Goal: Task Accomplishment & Management: Use online tool/utility

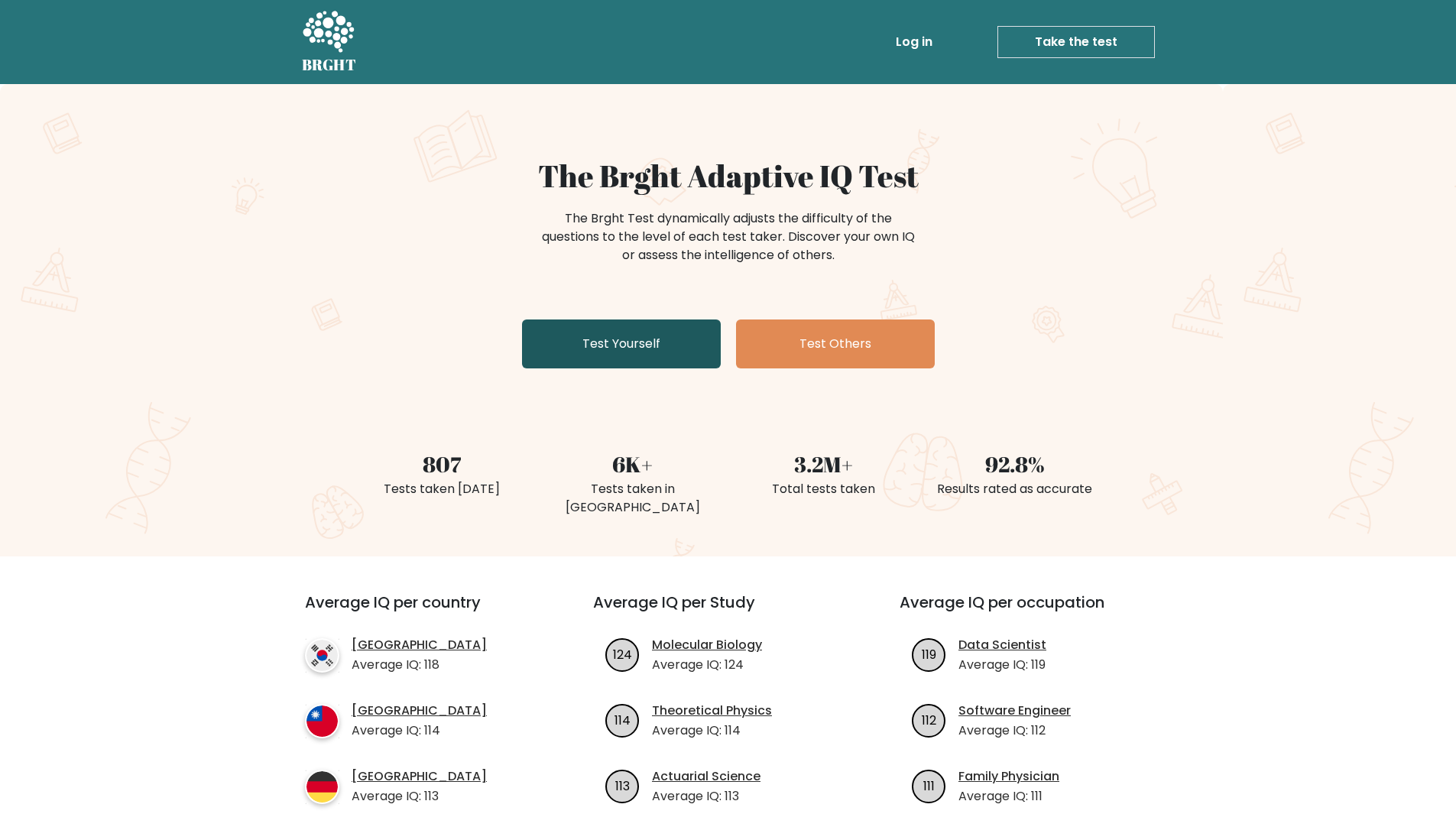
click at [636, 341] on link "Test Yourself" at bounding box center [621, 343] width 199 height 48
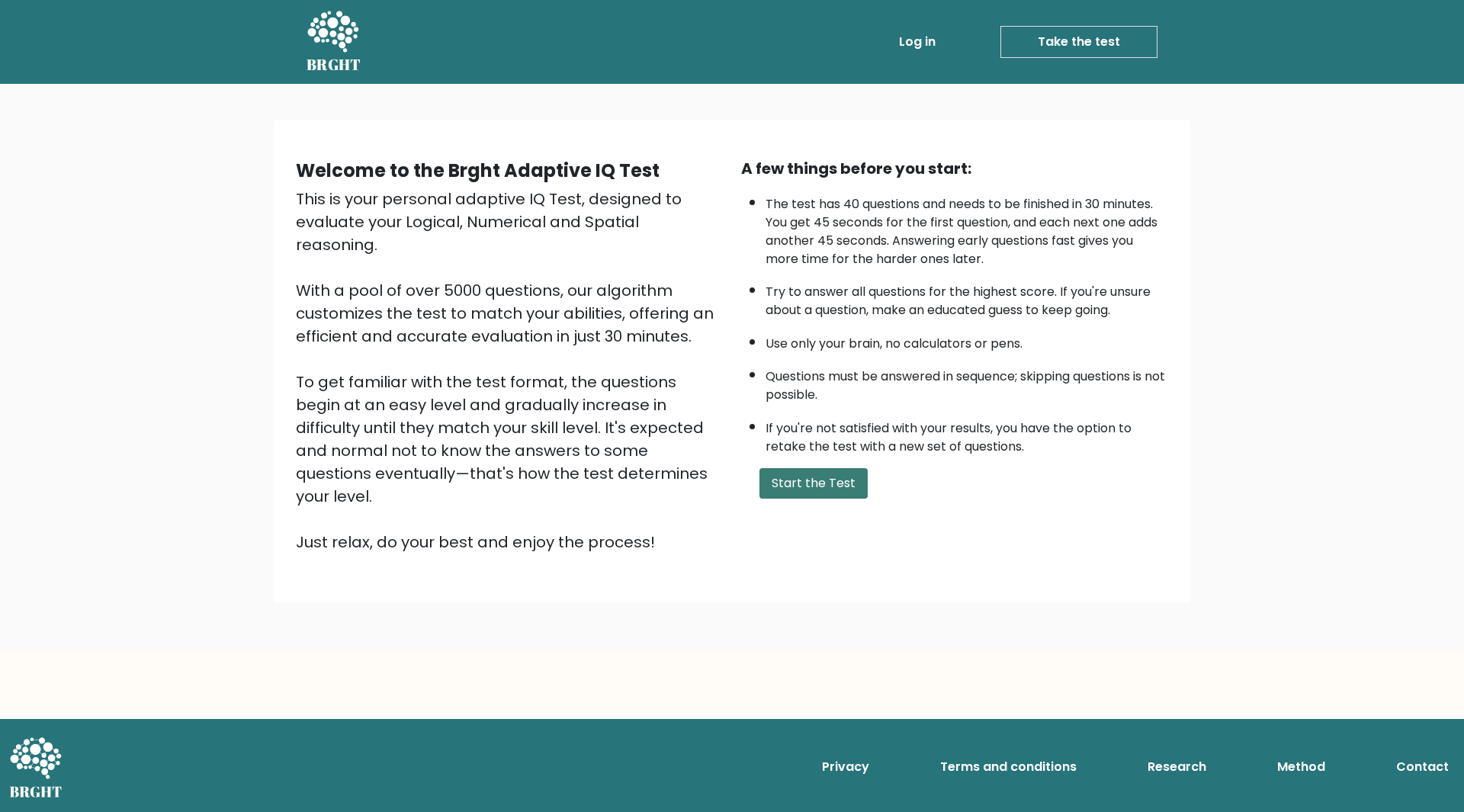
click at [804, 478] on button "Start the Test" at bounding box center [813, 483] width 109 height 30
click at [805, 485] on button "Start the Test" at bounding box center [813, 483] width 109 height 30
click at [813, 479] on button "Start the Test" at bounding box center [813, 483] width 109 height 30
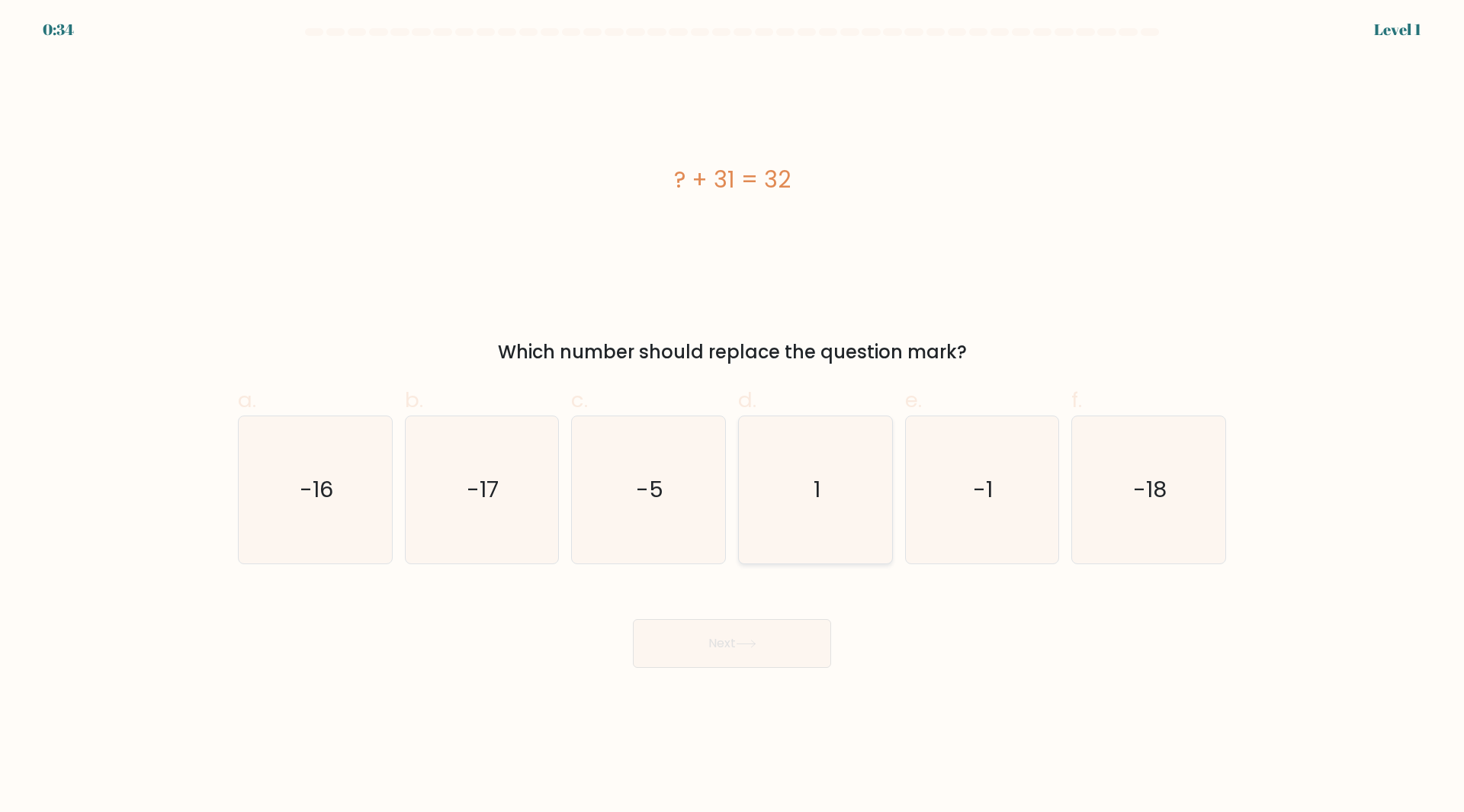
click at [845, 495] on icon "1" at bounding box center [815, 489] width 147 height 147
click at [733, 416] on input "d. 1" at bounding box center [732, 411] width 1 height 10
radio input "true"
click at [733, 646] on button "Next" at bounding box center [731, 642] width 198 height 48
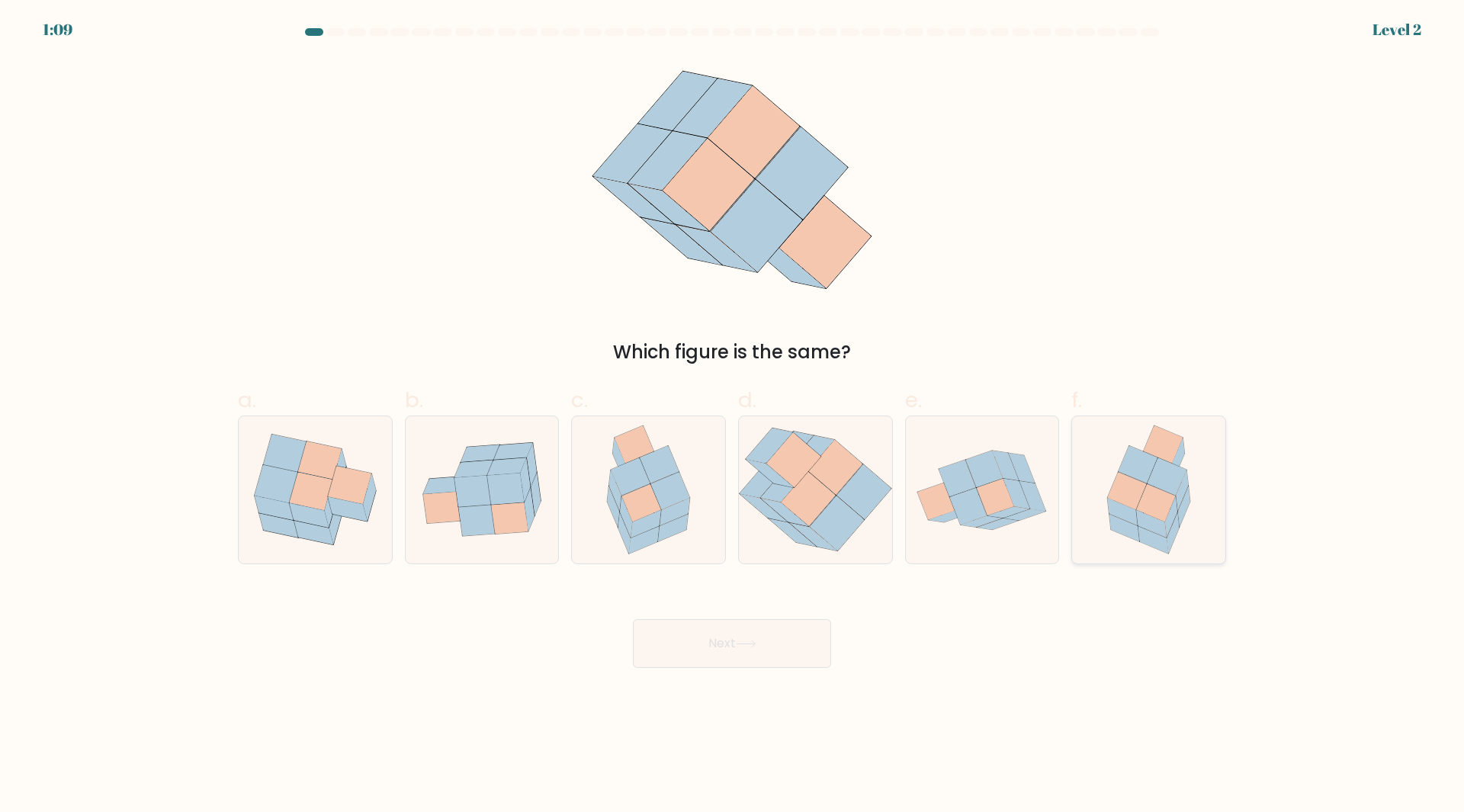
click at [1120, 468] on icon at bounding box center [1138, 464] width 39 height 37
click at [733, 416] on input "f." at bounding box center [732, 411] width 1 height 10
radio input "true"
click at [744, 637] on button "Next" at bounding box center [731, 642] width 198 height 48
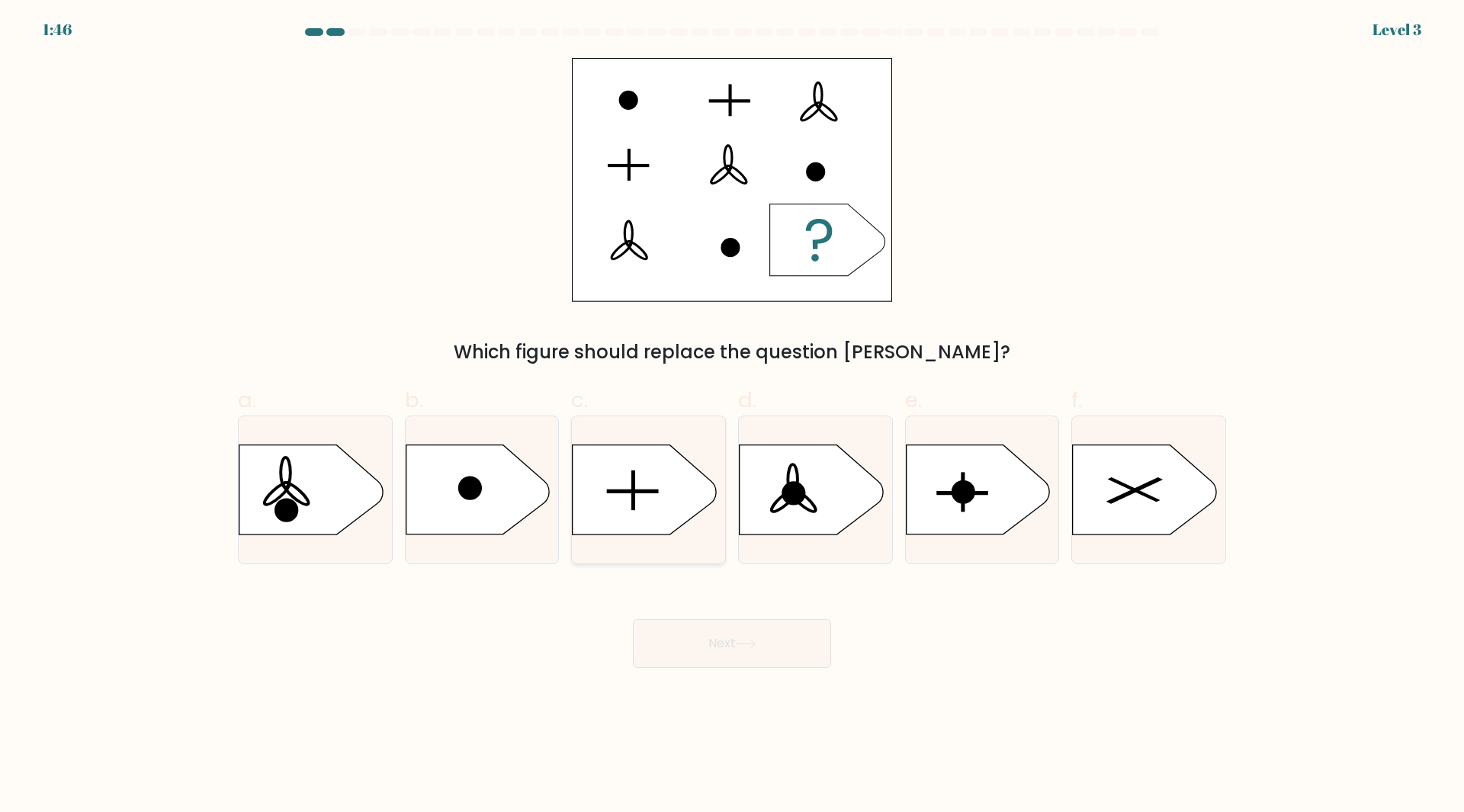
click at [622, 480] on icon at bounding box center [643, 490] width 143 height 89
click at [732, 416] on input "c." at bounding box center [732, 411] width 1 height 10
radio input "true"
click at [756, 645] on icon at bounding box center [746, 643] width 21 height 8
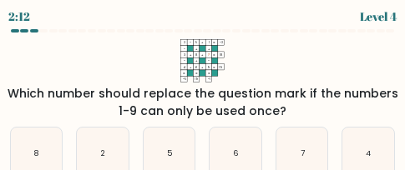
scroll to position [78, 0]
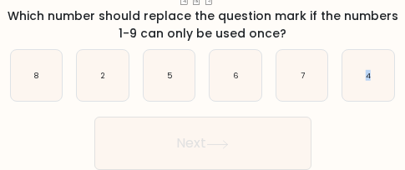
drag, startPoint x: 327, startPoint y: 128, endPoint x: 292, endPoint y: 195, distance: 76.6
click at [292, 170] on html "2:12 Level 4" at bounding box center [202, 46] width 405 height 248
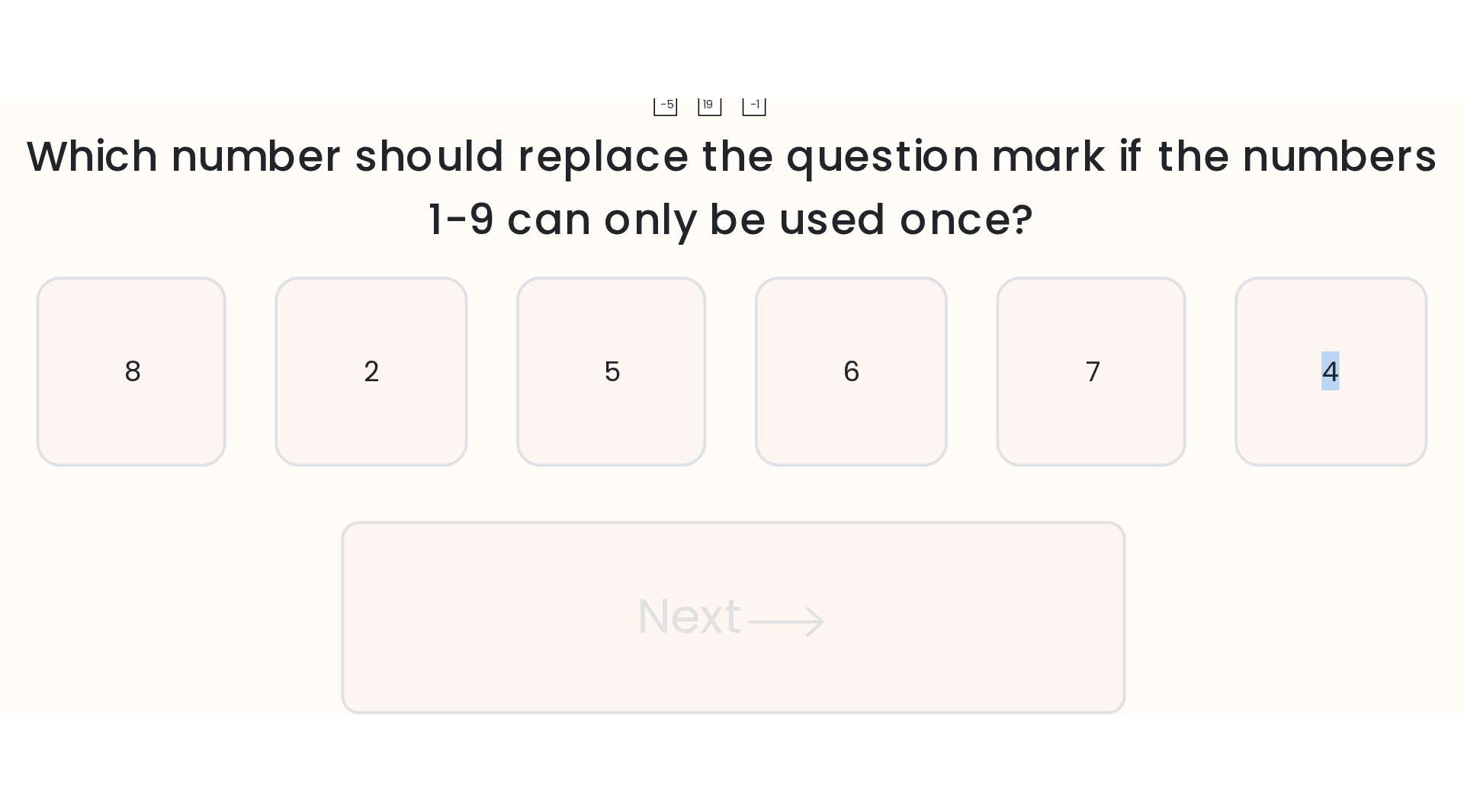
scroll to position [0, 0]
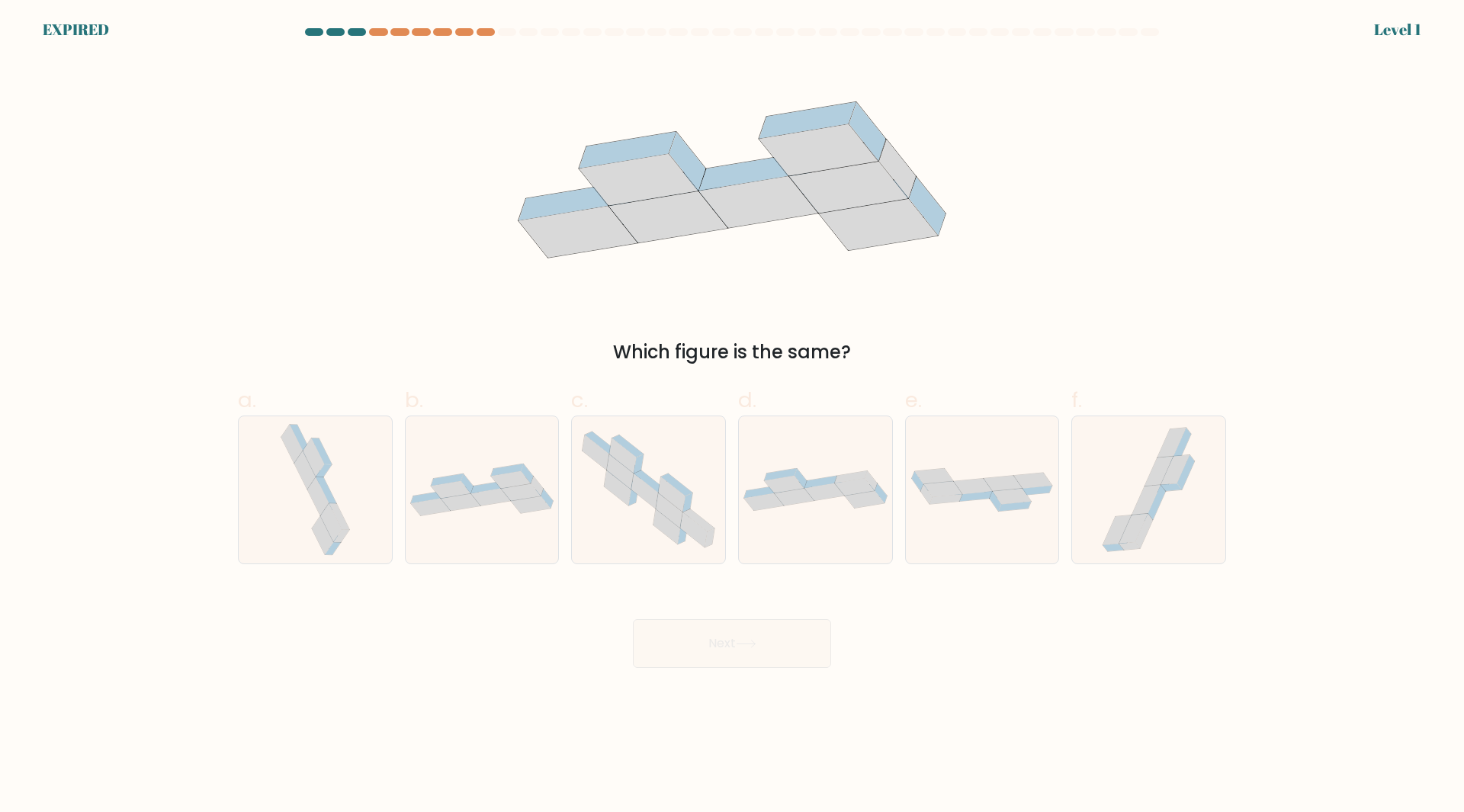
click at [399, 213] on div "Which figure is the same?" at bounding box center [732, 211] width 1007 height 307
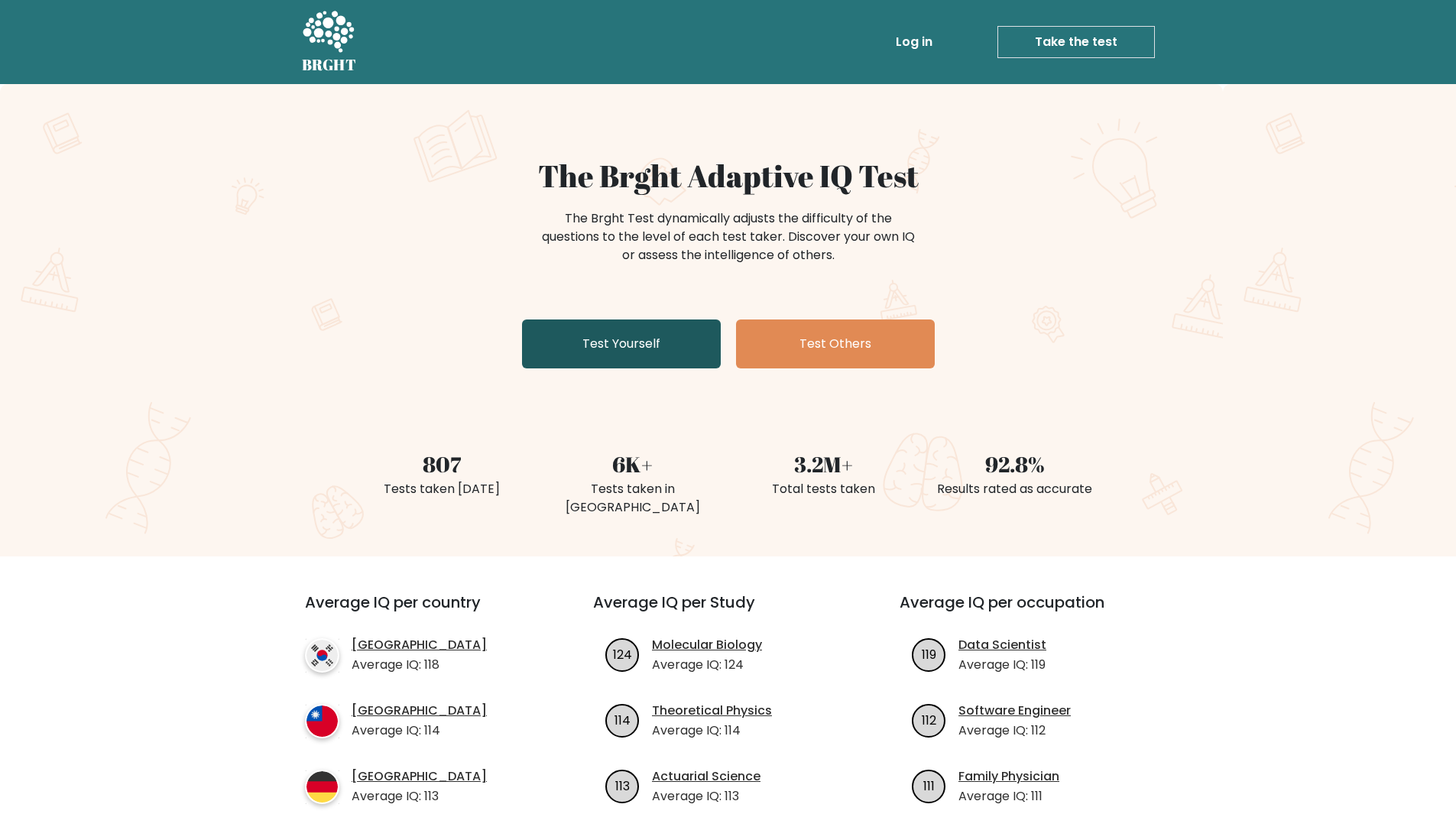
click at [605, 344] on link "Test Yourself" at bounding box center [621, 343] width 199 height 48
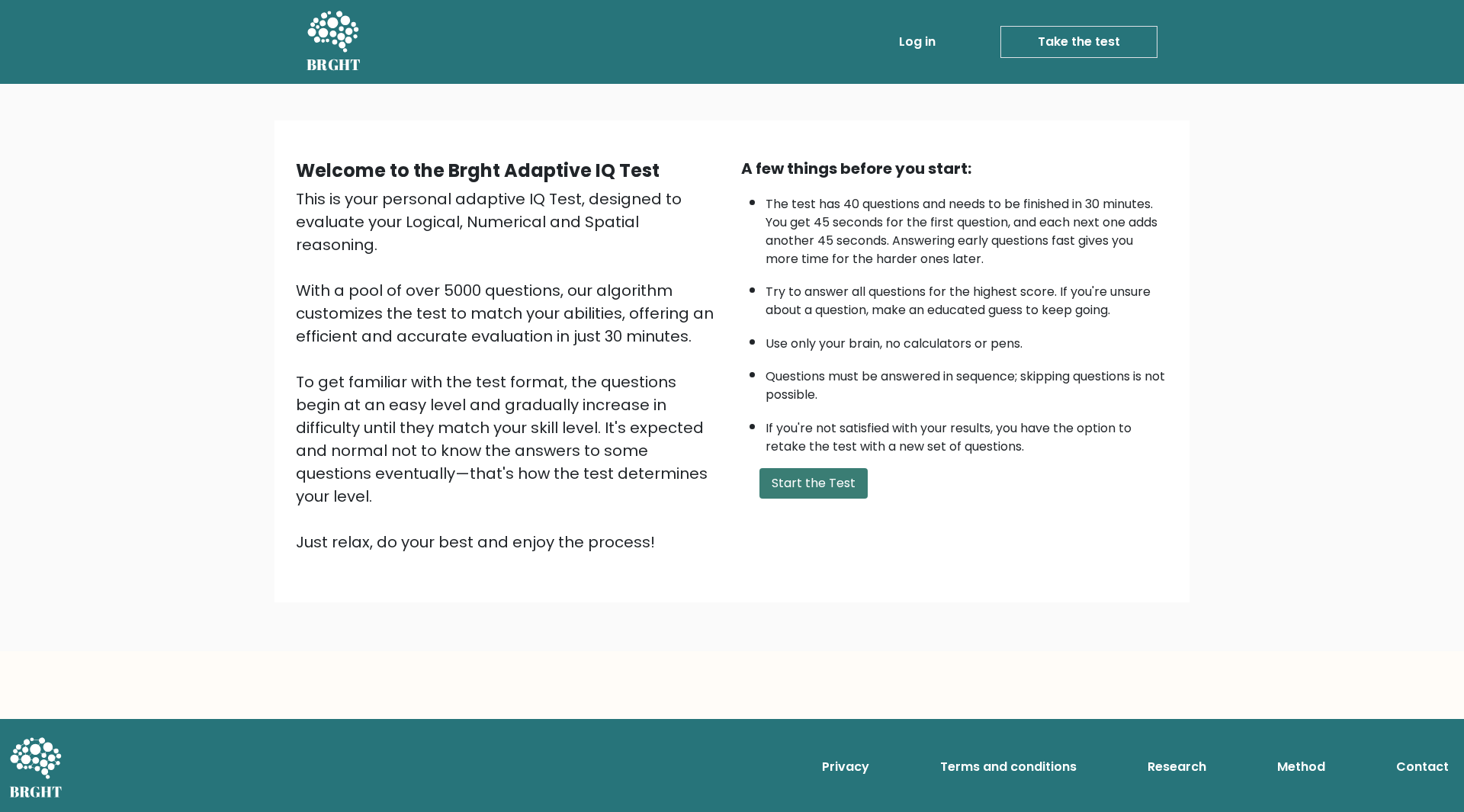
click at [816, 479] on button "Start the Test" at bounding box center [813, 483] width 109 height 30
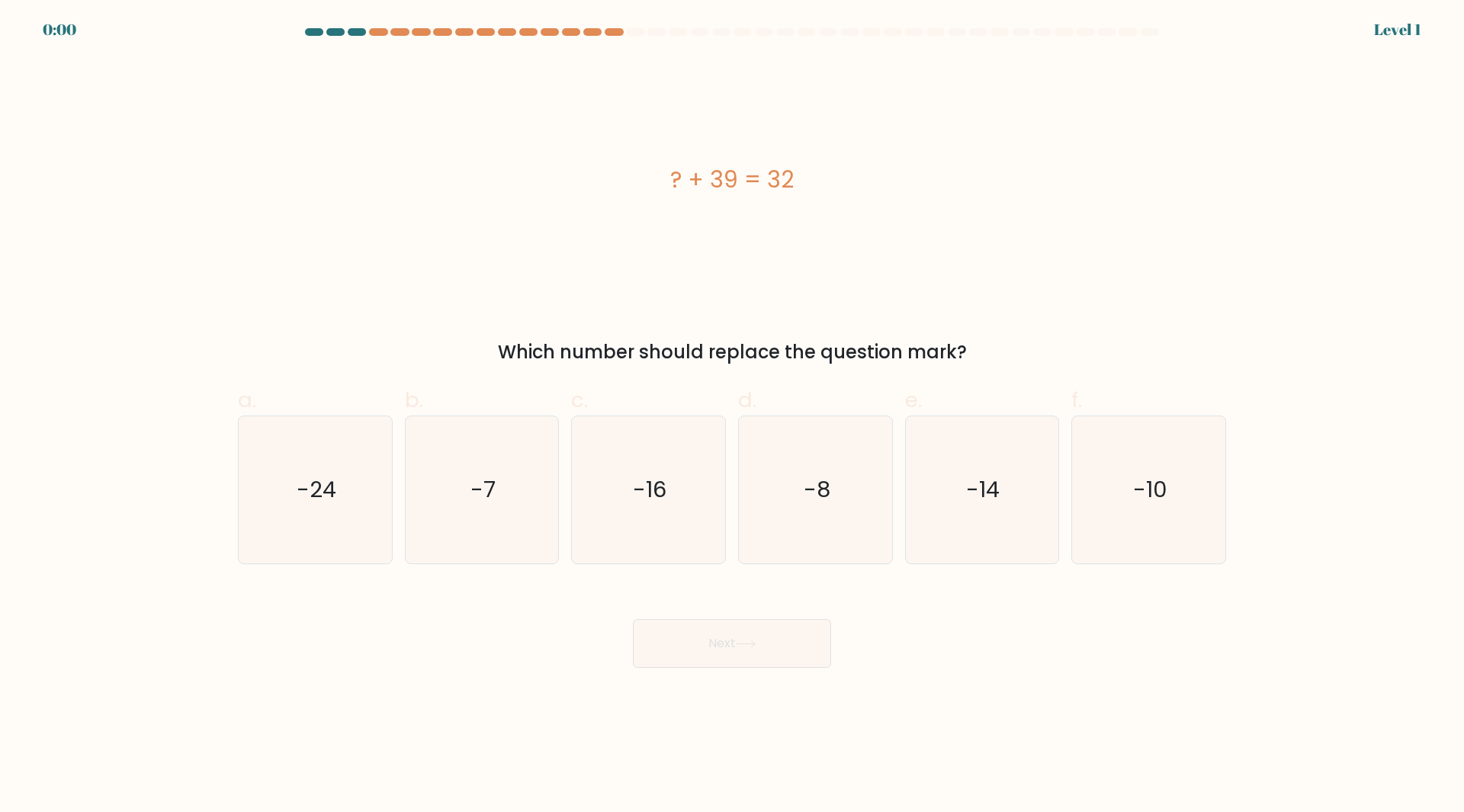
drag, startPoint x: 422, startPoint y: 36, endPoint x: 401, endPoint y: 37, distance: 21.0
click at [406, 36] on div at bounding box center [732, 35] width 1007 height 14
click at [343, 31] on div at bounding box center [336, 32] width 18 height 7
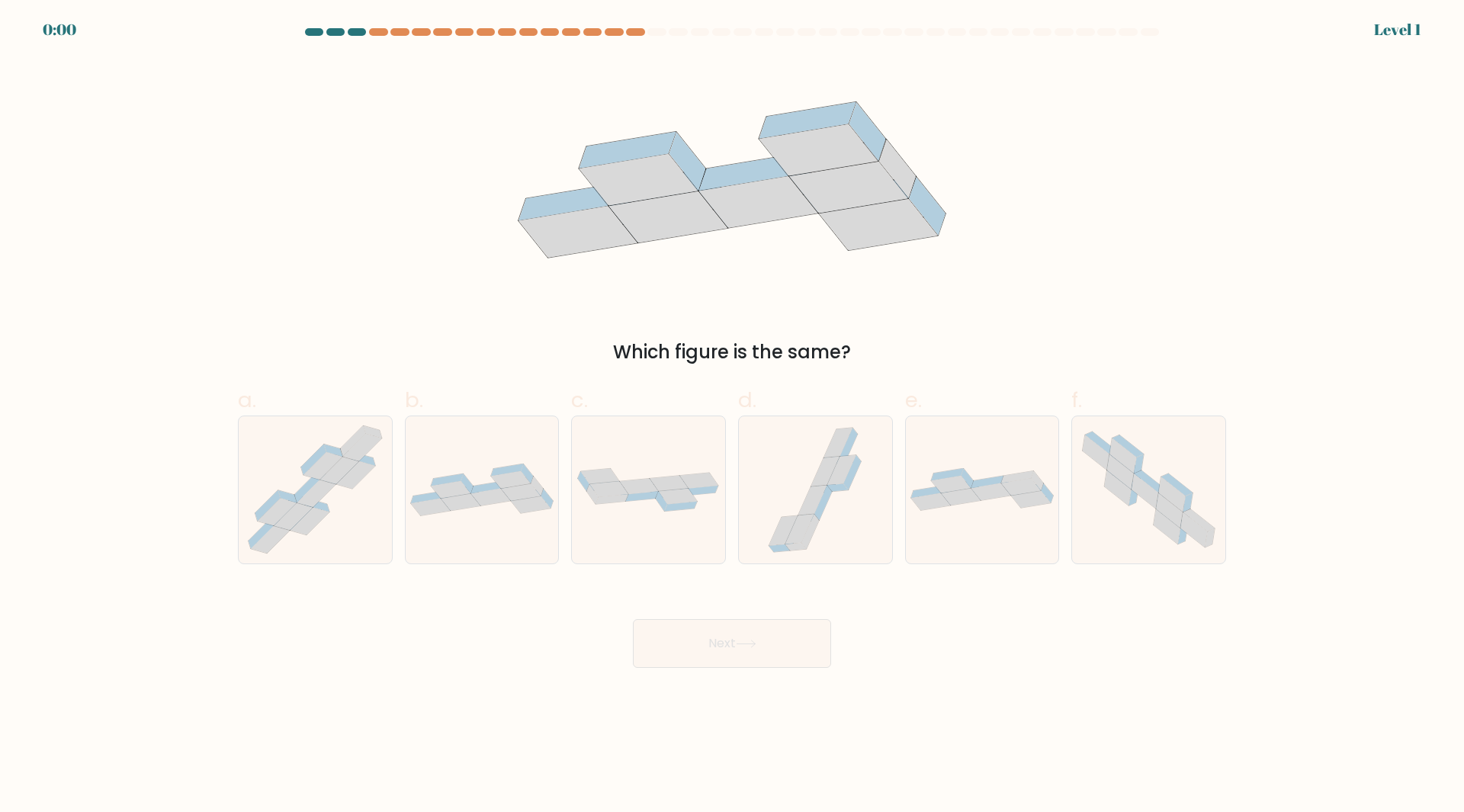
click at [363, 31] on at bounding box center [731, 32] width 857 height 7
